Goal: Task Accomplishment & Management: Manage account settings

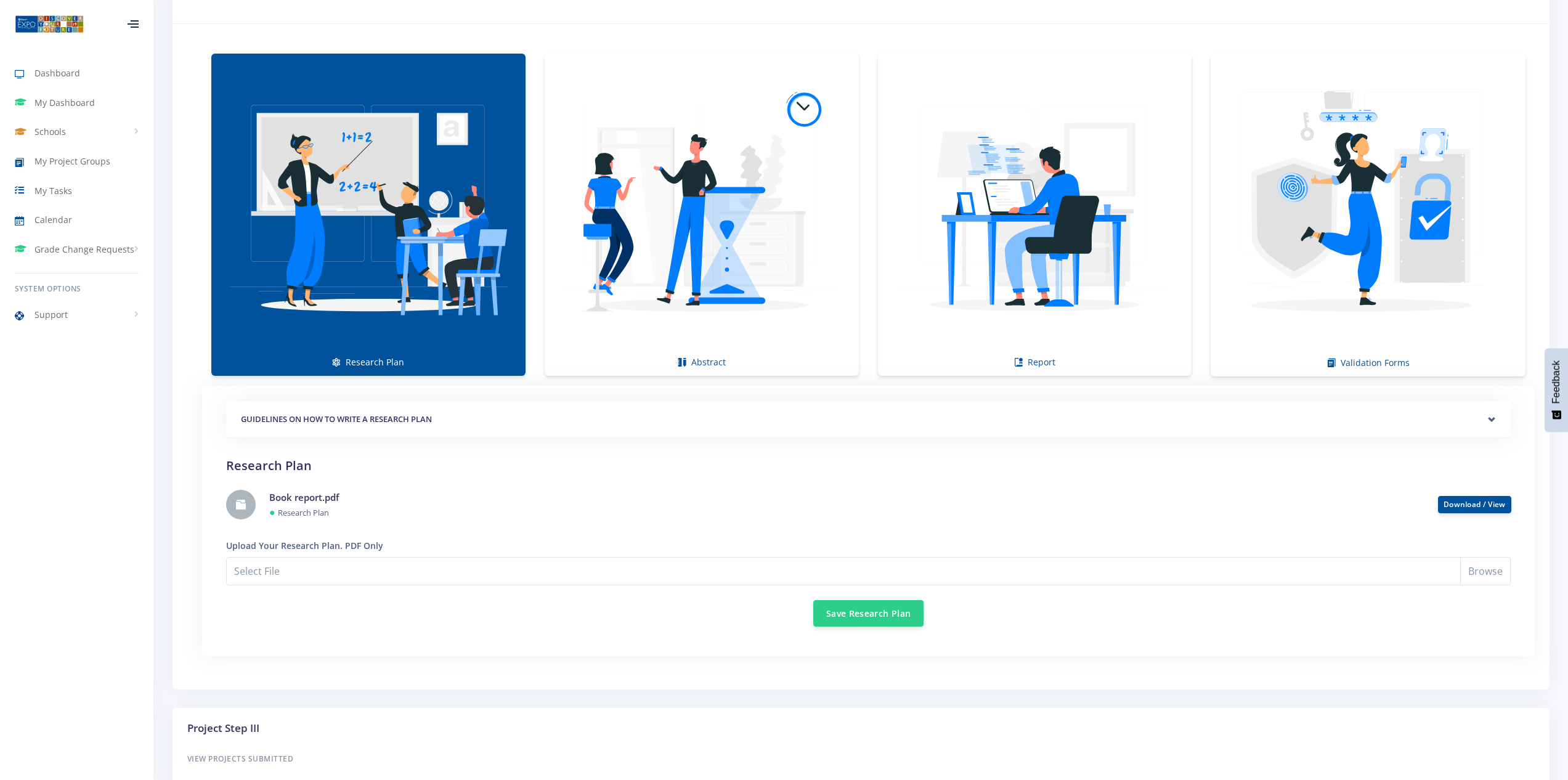
scroll to position [9, 9]
click at [287, 501] on link "Book report.pdf" at bounding box center [304, 497] width 70 height 12
click at [1499, 502] on link "Download / View" at bounding box center [1475, 503] width 62 height 11
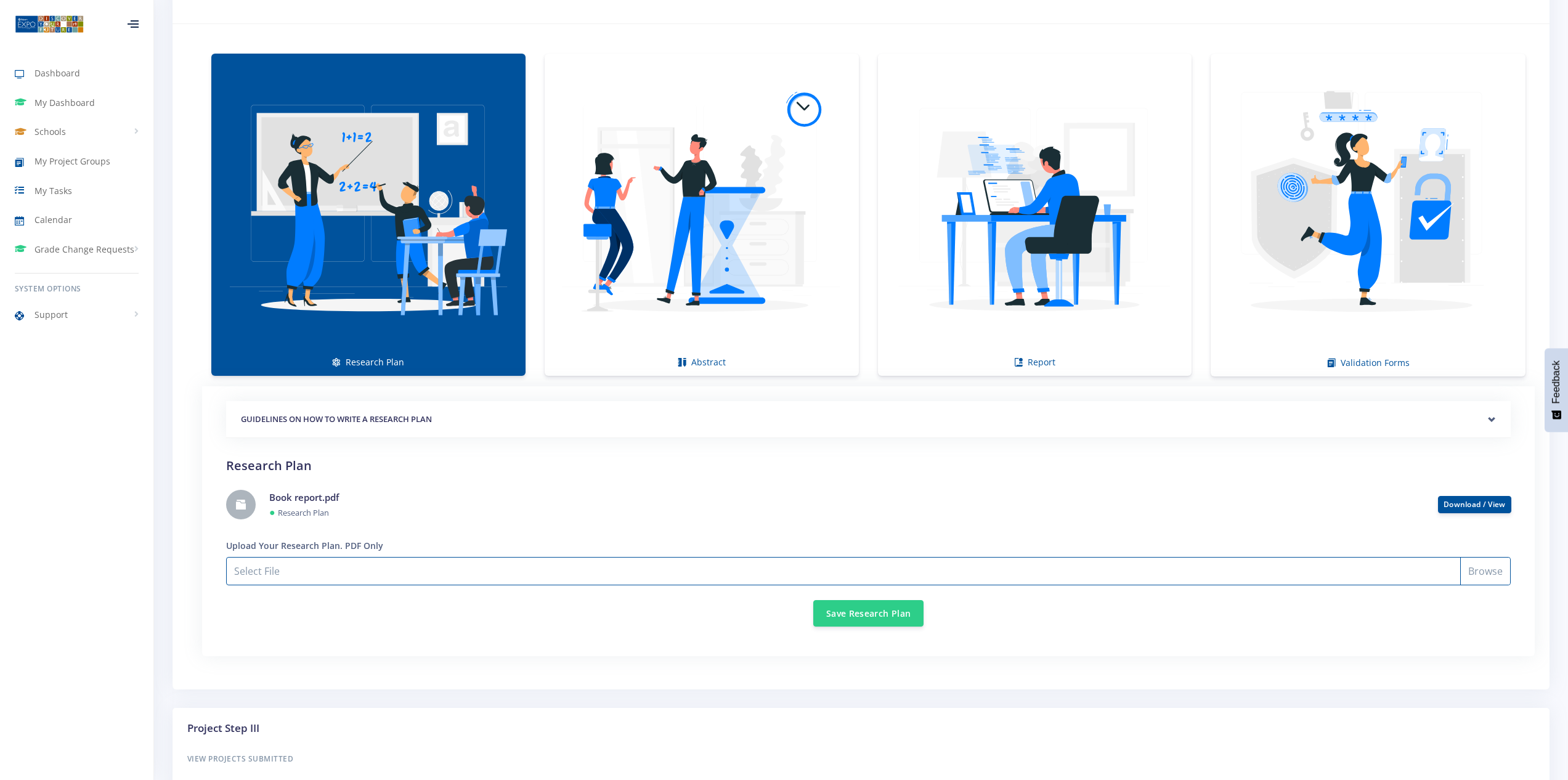
click at [1492, 569] on input "Select File" at bounding box center [868, 571] width 1284 height 29
type input "C:\fakepath\Book report.pdf"
click at [877, 618] on button "Save Research Plan" at bounding box center [868, 612] width 111 height 26
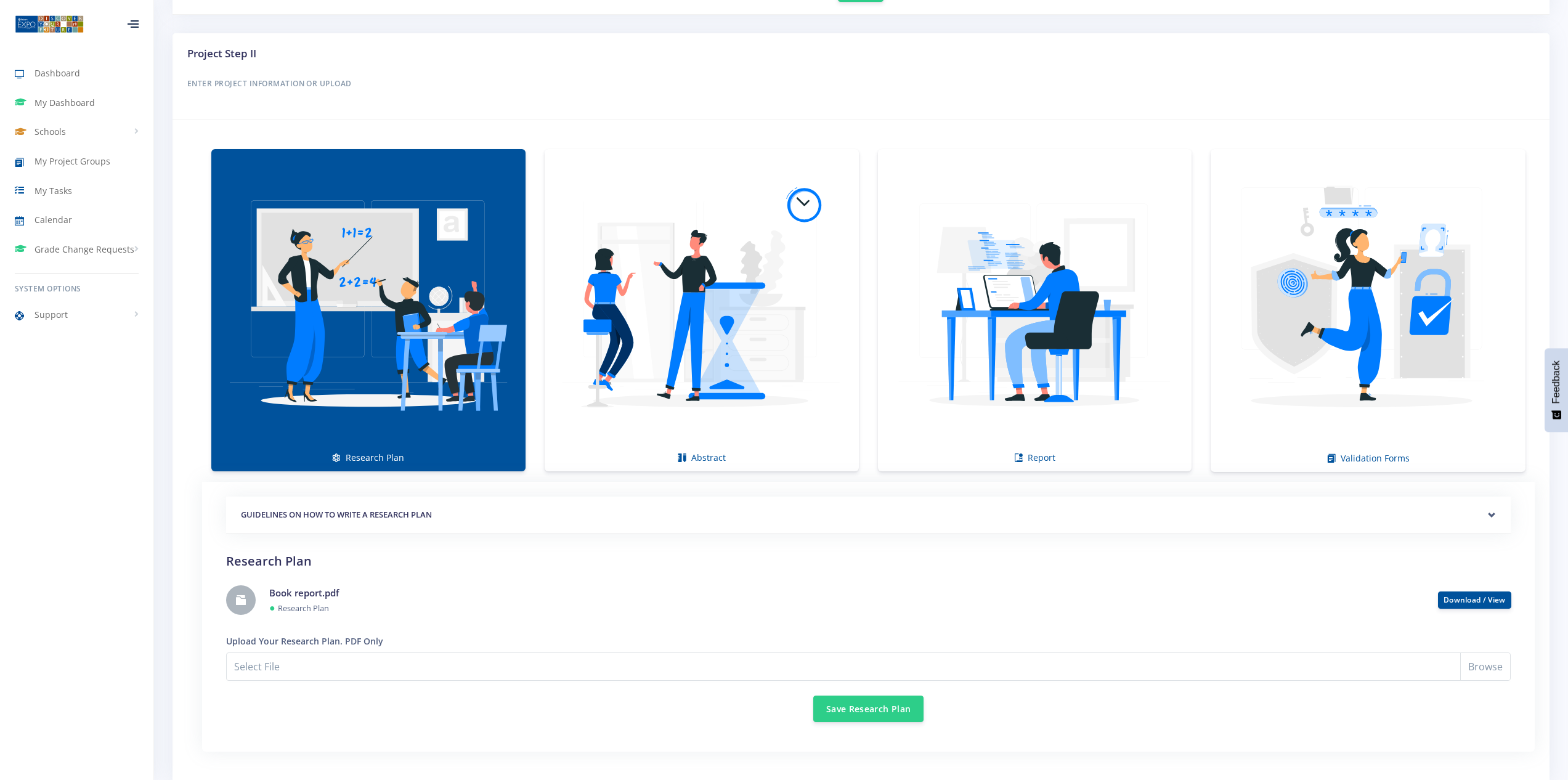
scroll to position [680, 0]
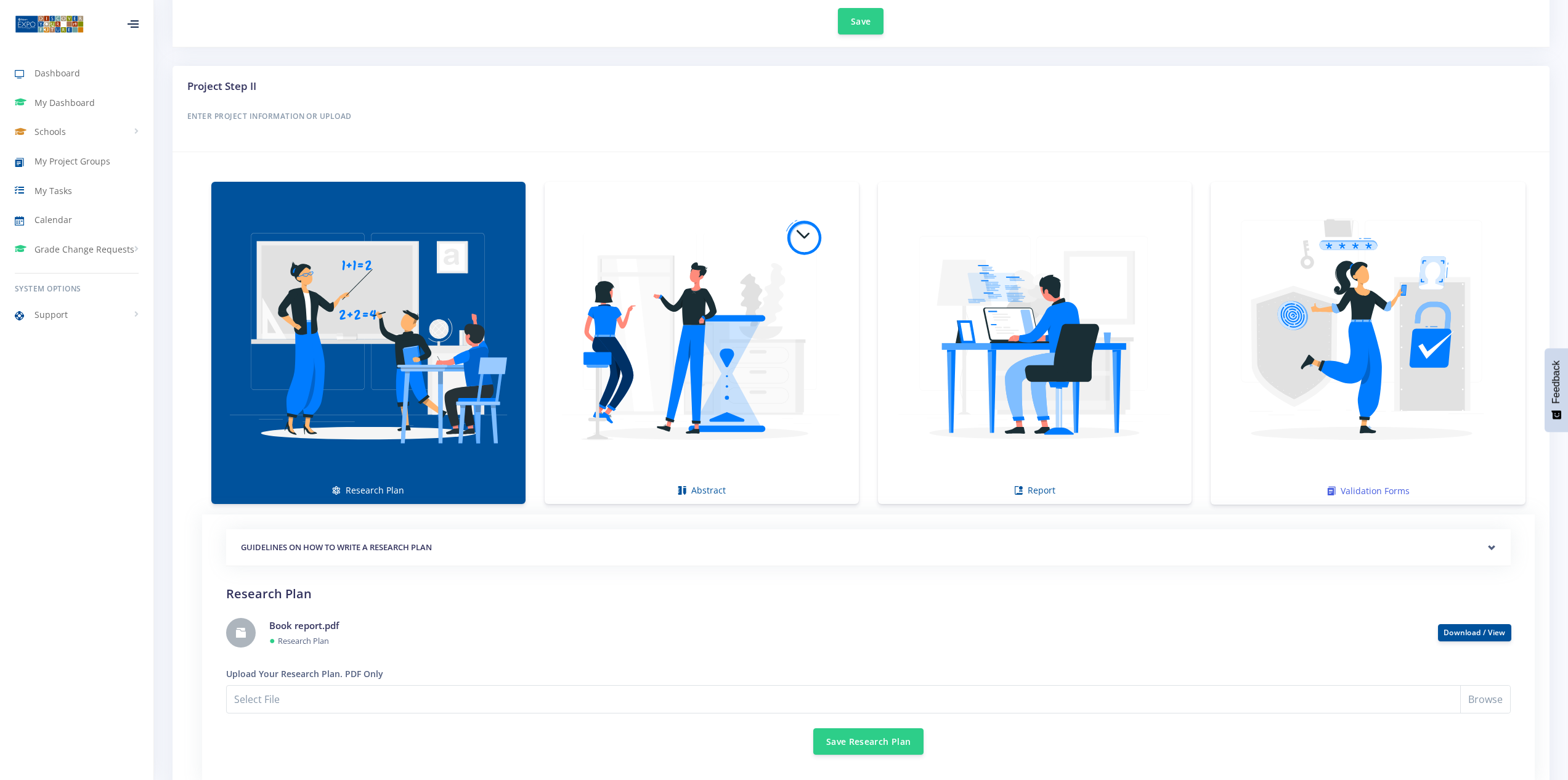
click at [1326, 393] on img at bounding box center [1368, 336] width 295 height 295
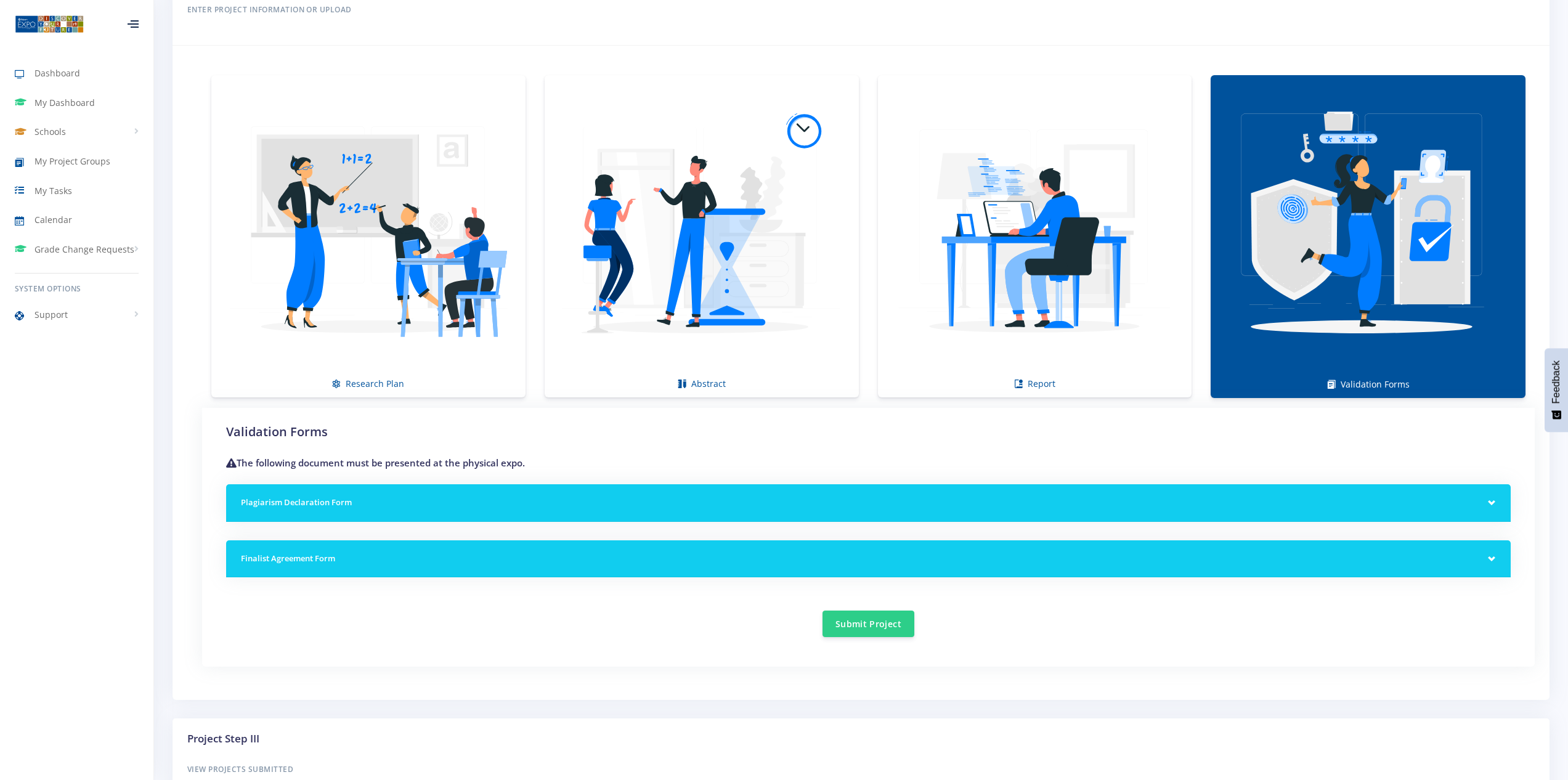
scroll to position [636, 0]
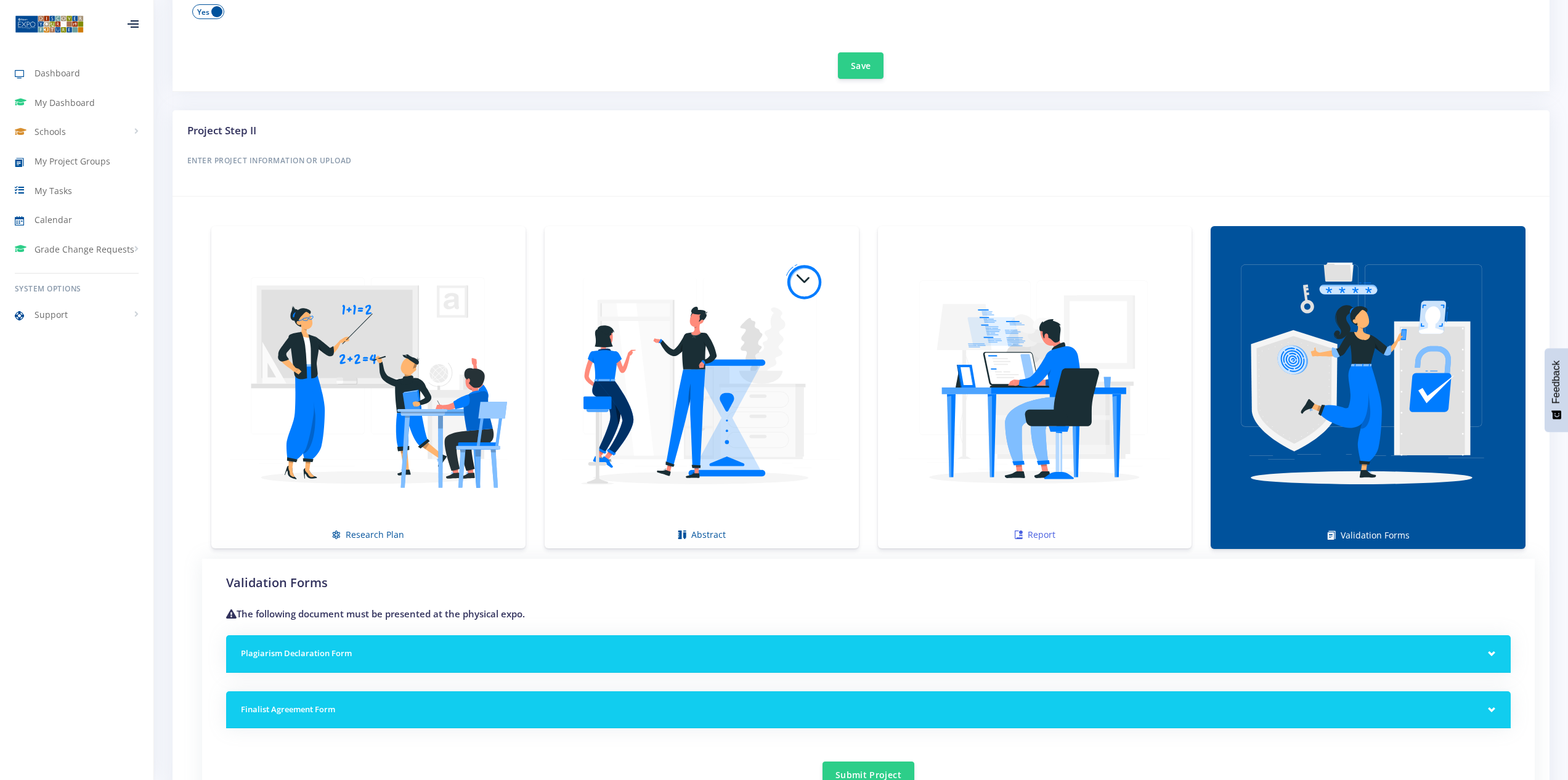
click at [1035, 496] on img at bounding box center [1035, 380] width 294 height 294
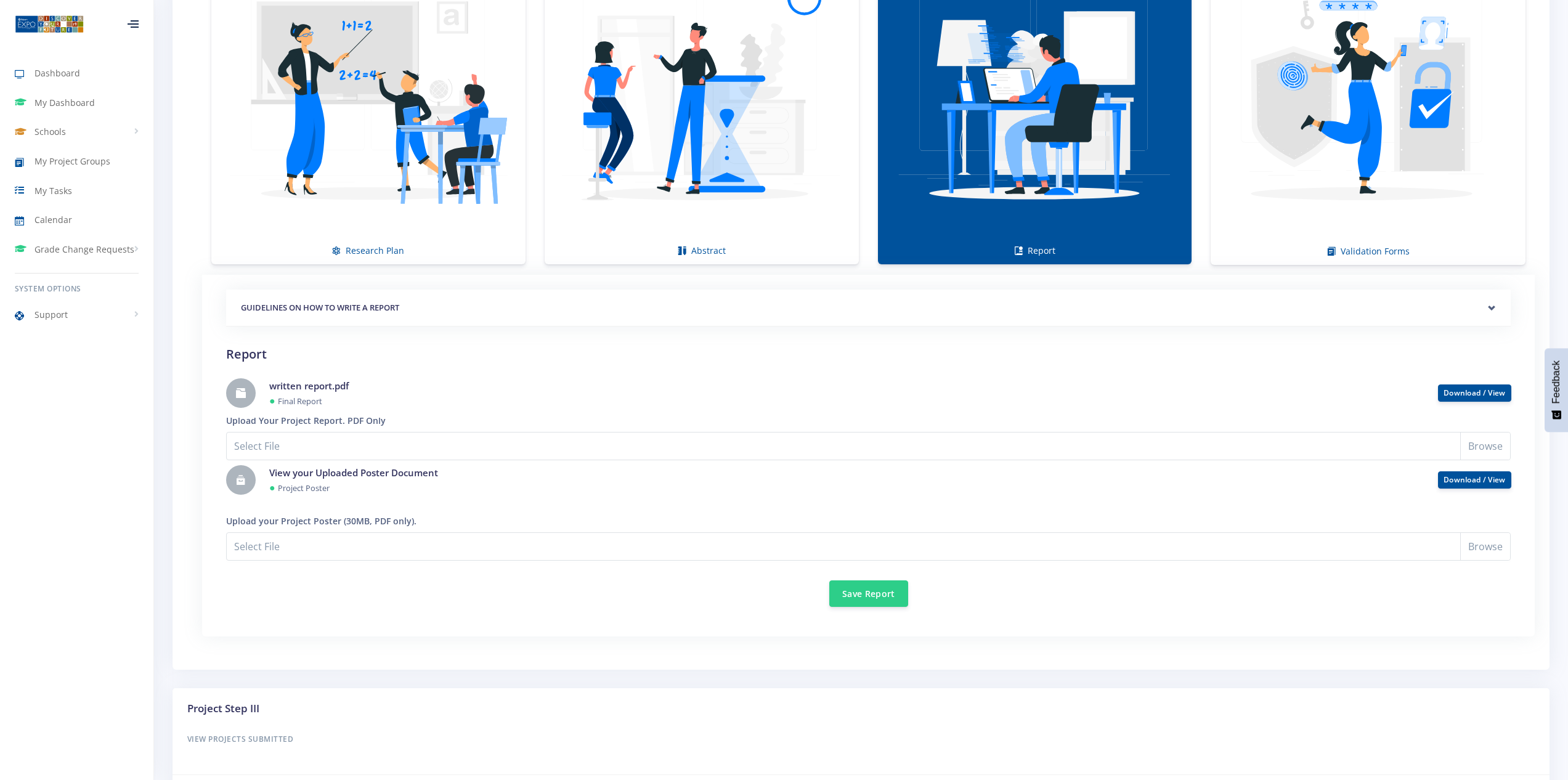
scroll to position [925, 0]
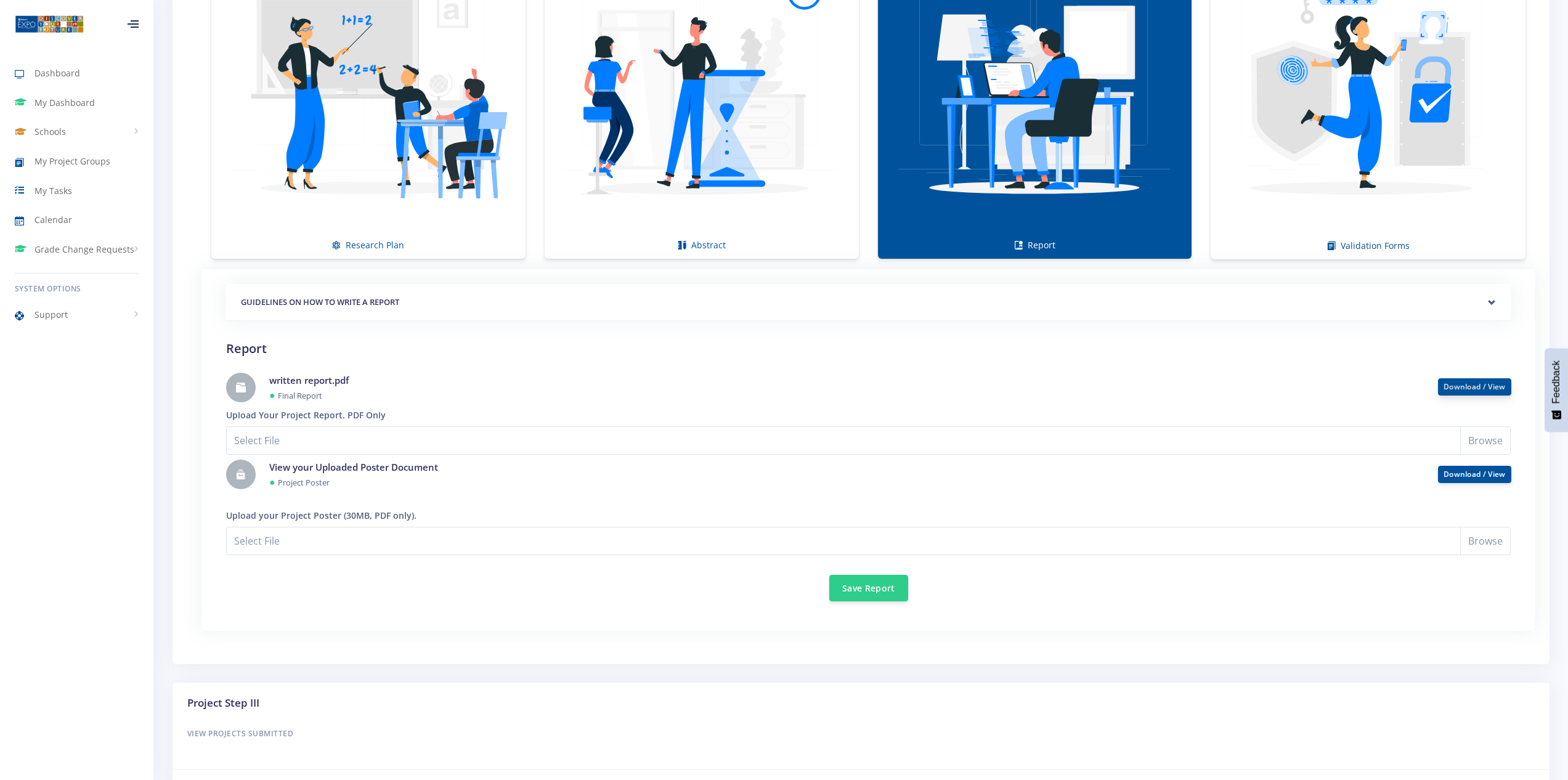
click at [1502, 390] on link "Download / View" at bounding box center [1475, 387] width 62 height 11
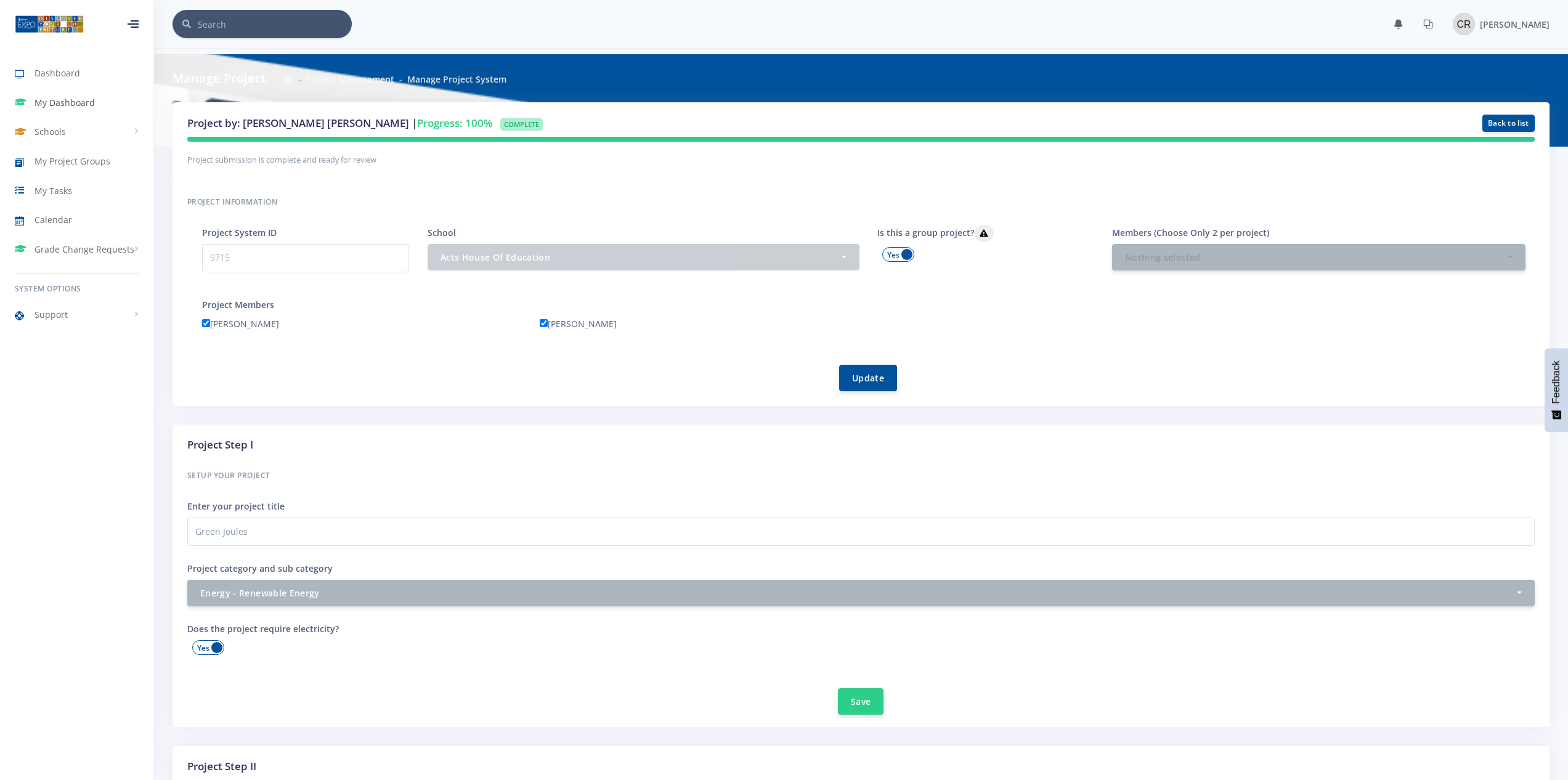
click at [74, 102] on span "My Dashboard" at bounding box center [65, 102] width 60 height 13
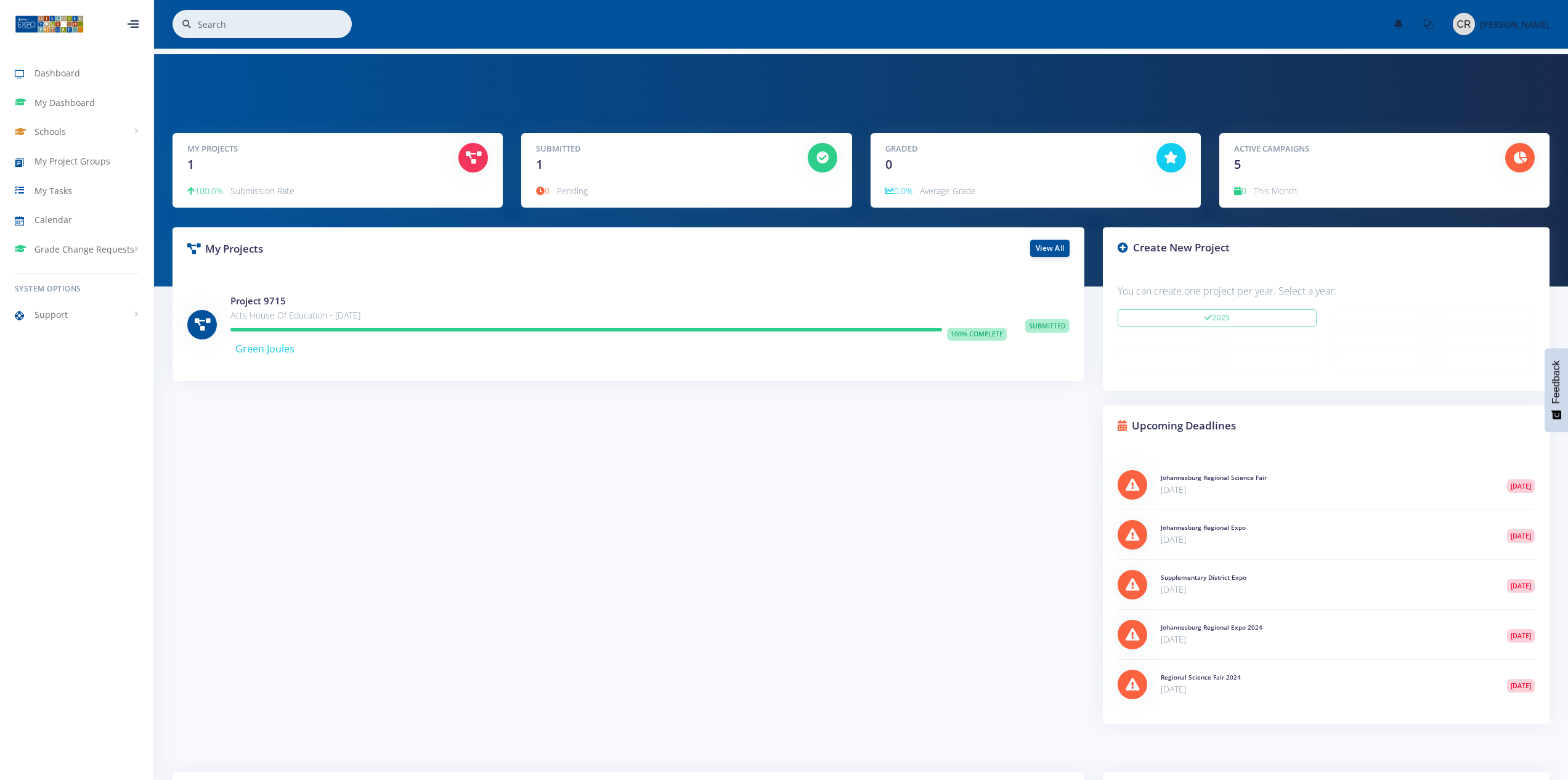
scroll to position [615722, 615709]
